Goal: Download file/media

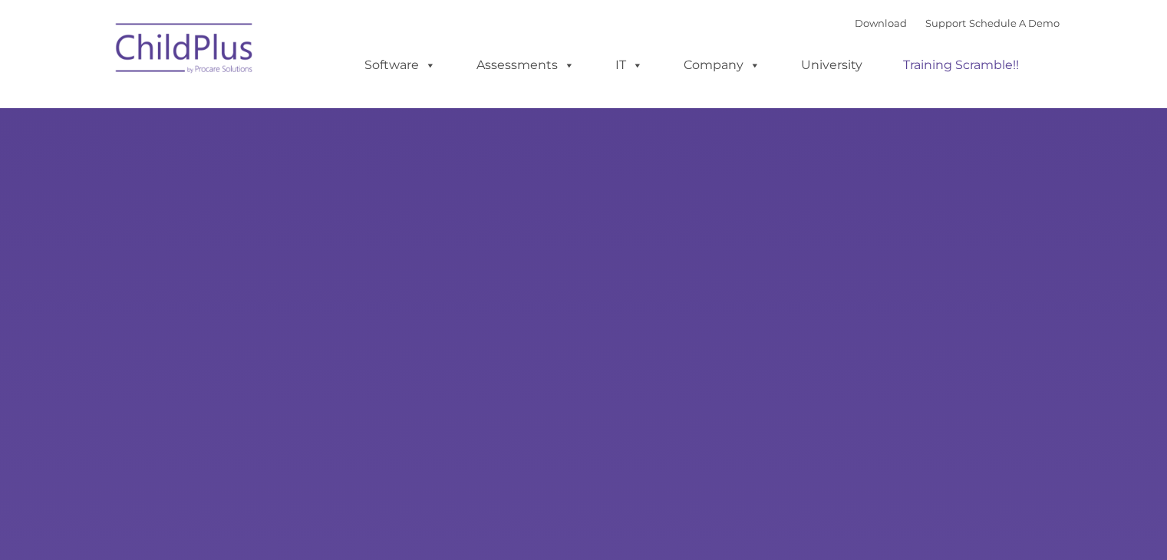
type input ""
select select "MEDIUM"
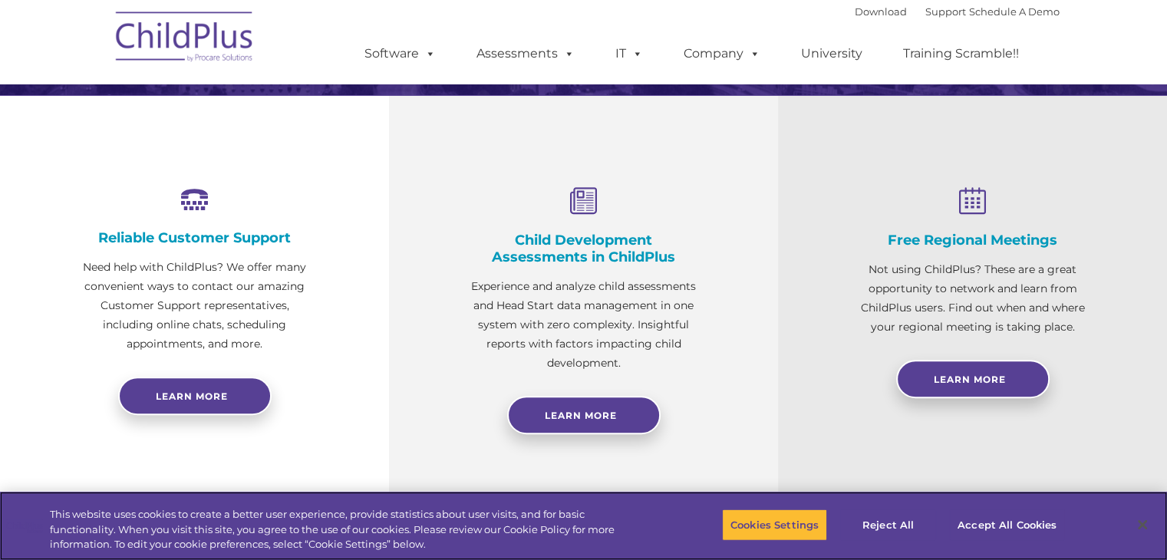
scroll to position [318, 0]
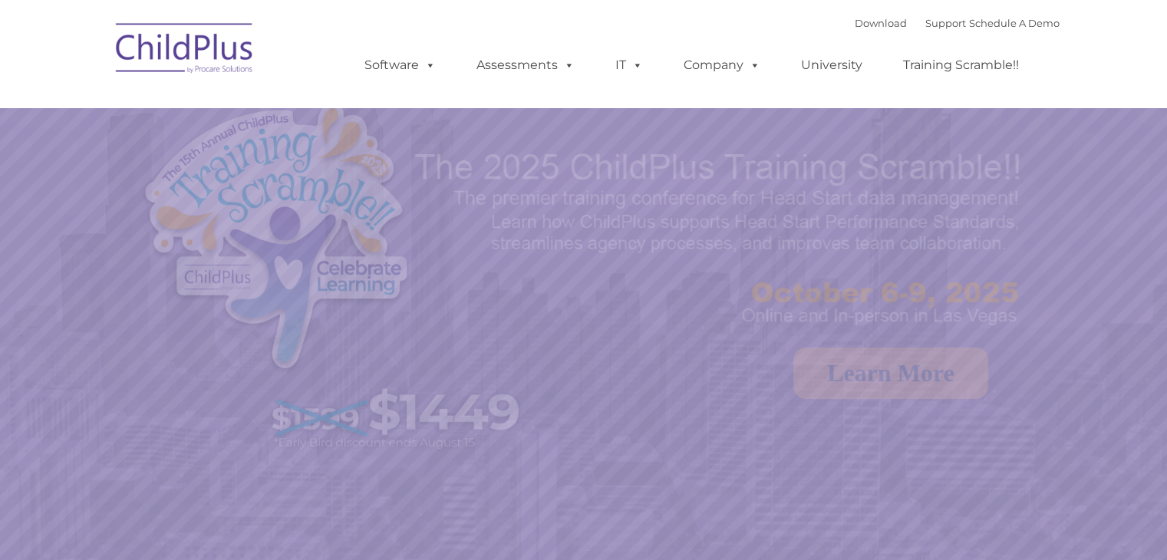
select select "MEDIUM"
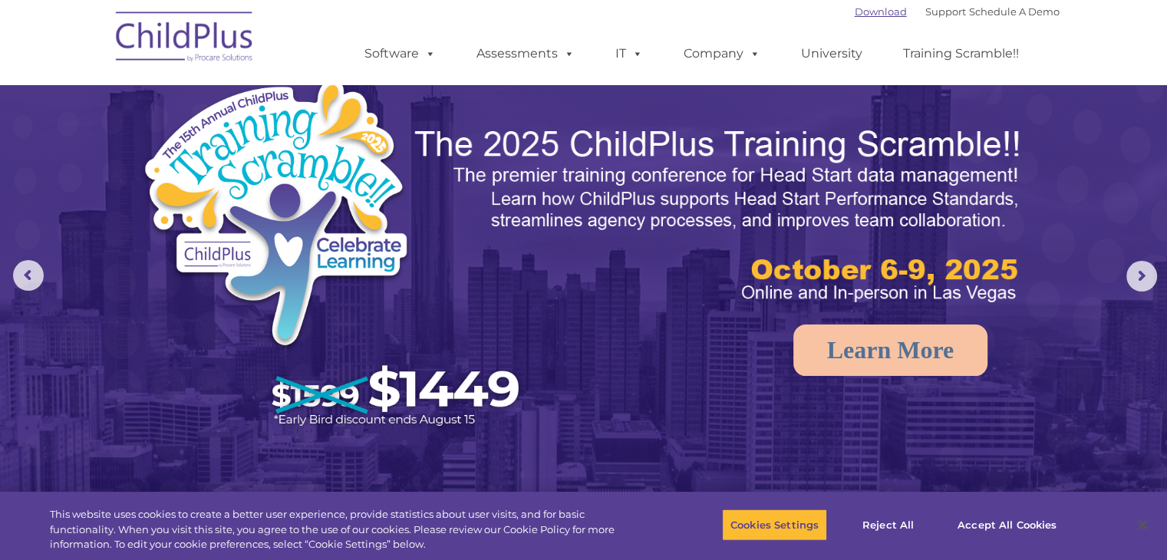
click at [858, 16] on link "Download" at bounding box center [881, 11] width 52 height 12
